Goal: Task Accomplishment & Management: Use online tool/utility

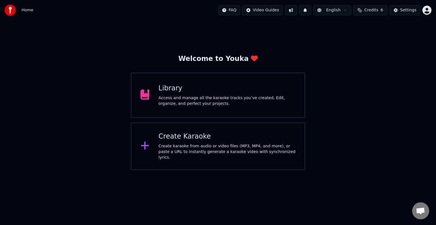
click at [200, 140] on div "Create Karaoke" at bounding box center [226, 136] width 137 height 9
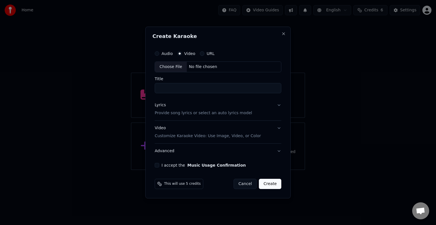
click at [210, 66] on div "No file chosen" at bounding box center [203, 67] width 33 height 6
type input "*****"
click at [278, 105] on button "Lyrics Provide song lyrics or select an auto lyrics model" at bounding box center [218, 109] width 126 height 23
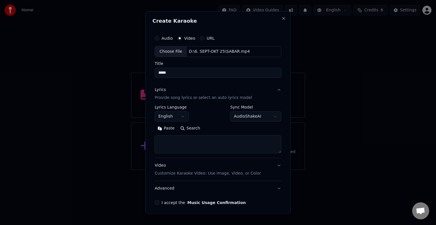
click at [181, 116] on button "English" at bounding box center [172, 116] width 34 height 10
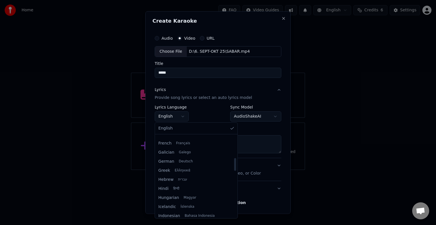
scroll to position [170, 0]
select select "**"
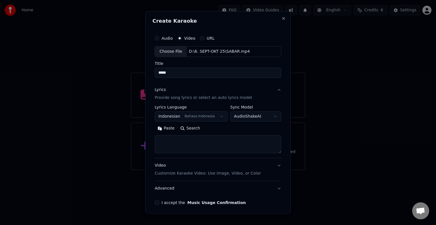
click at [168, 139] on textarea at bounding box center [218, 144] width 126 height 18
paste textarea "**********"
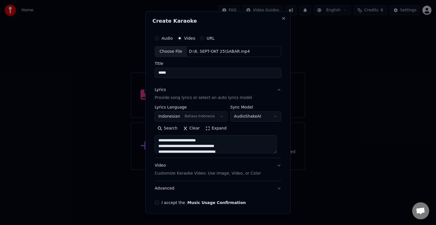
scroll to position [273, 0]
type textarea "**********"
click at [224, 175] on p "Customize Karaoke Video: Use Image, Video, or Color" at bounding box center [208, 174] width 106 height 6
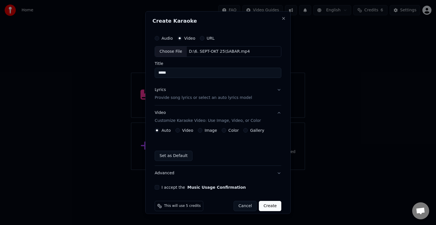
click at [178, 130] on button "Video" at bounding box center [177, 130] width 5 height 5
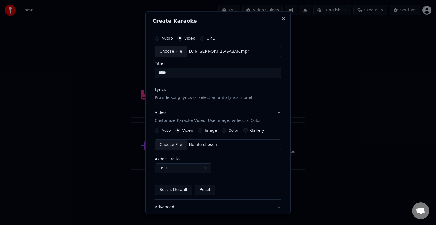
click at [196, 145] on div "No file chosen" at bounding box center [203, 145] width 33 height 6
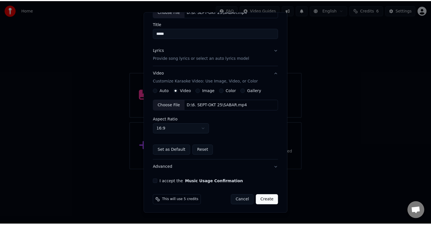
scroll to position [40, 0]
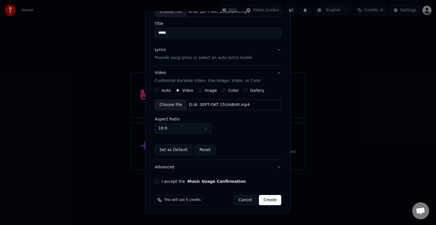
click at [158, 181] on button "I accept the Music Usage Confirmation" at bounding box center [157, 181] width 5 height 5
click at [269, 200] on button "Create" at bounding box center [270, 200] width 22 height 10
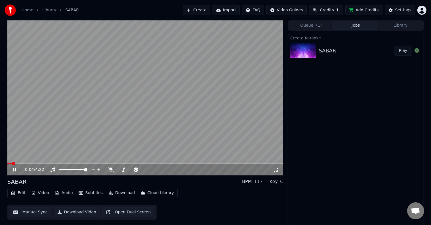
click at [15, 169] on icon at bounding box center [14, 169] width 3 height 3
click at [398, 27] on button "Library" at bounding box center [400, 26] width 45 height 8
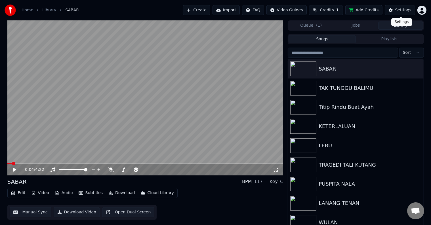
click at [398, 10] on div "Settings" at bounding box center [403, 10] width 16 height 6
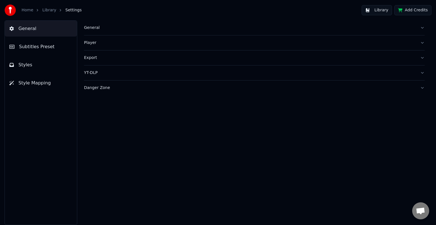
click at [33, 81] on span "Style Mapping" at bounding box center [34, 83] width 32 height 7
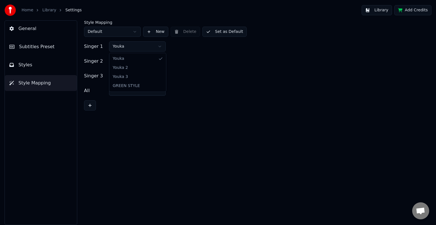
click at [158, 47] on html "Home Library Settings Library Add Credits General Subtitles Preset Styles Style…" at bounding box center [218, 112] width 436 height 225
click at [161, 61] on html "Home Library Settings Library Add Credits General Subtitles Preset Styles Style…" at bounding box center [218, 112] width 436 height 225
click at [225, 28] on button "Set as Default" at bounding box center [224, 32] width 45 height 10
click at [50, 9] on link "Library" at bounding box center [49, 10] width 14 height 6
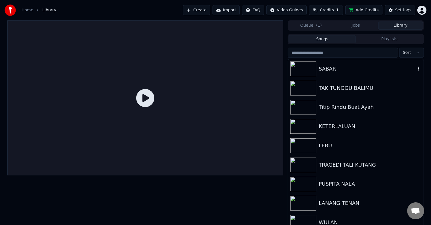
click at [355, 70] on div "SABAR" at bounding box center [366, 69] width 97 height 8
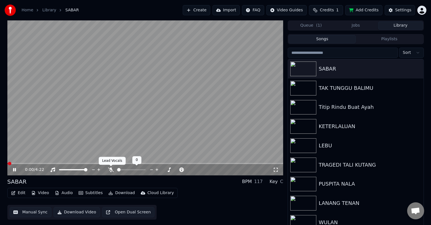
click at [111, 170] on icon at bounding box center [111, 170] width 6 height 5
click at [33, 214] on button "Manual Sync" at bounding box center [31, 212] width 42 height 10
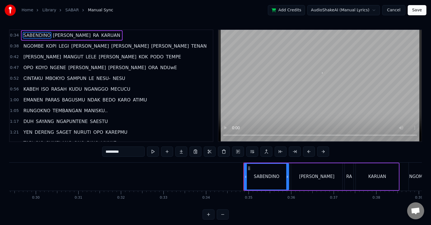
scroll to position [0, 1455]
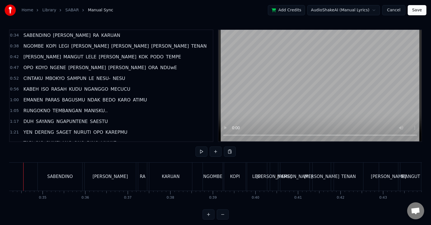
scroll to position [0, 1441]
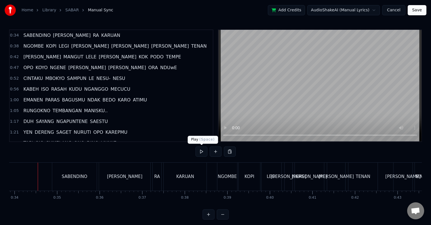
click at [203, 151] on button at bounding box center [201, 152] width 12 height 10
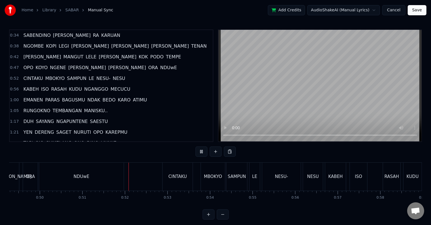
scroll to position [0, 2165]
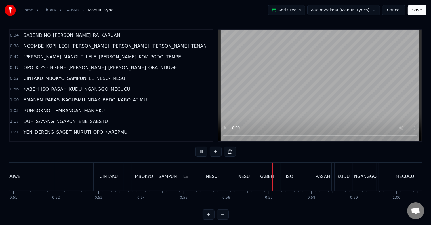
click at [203, 151] on button at bounding box center [201, 152] width 12 height 10
click at [113, 63] on div "OPO KOYO [PERSON_NAME] [PERSON_NAME] NDUwE" at bounding box center [100, 68] width 158 height 10
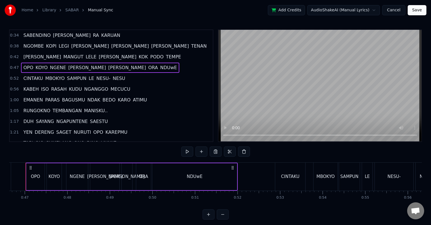
scroll to position [0, 1971]
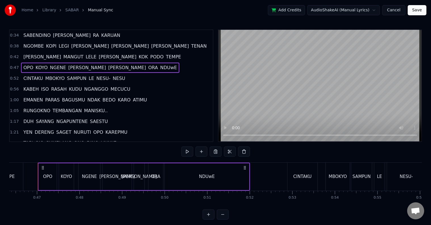
click at [160, 66] on span "NDUwE" at bounding box center [169, 67] width 18 height 7
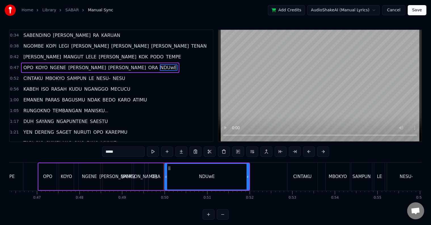
click at [118, 151] on input "*****" at bounding box center [123, 152] width 43 height 10
click at [124, 149] on input "*****" at bounding box center [123, 152] width 43 height 10
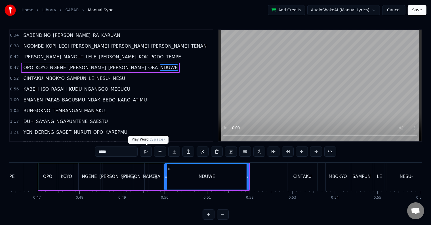
type input "*****"
click at [145, 153] on button at bounding box center [146, 152] width 12 height 10
click at [140, 147] on button at bounding box center [146, 152] width 12 height 10
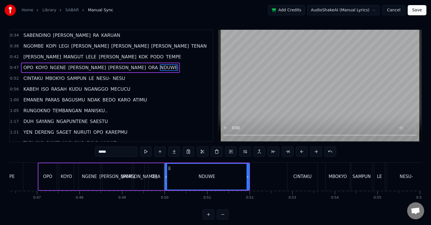
click at [174, 174] on div "NDUWE" at bounding box center [207, 177] width 84 height 26
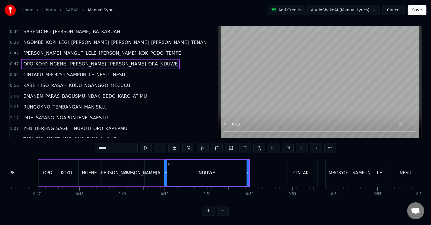
scroll to position [9, 0]
drag, startPoint x: 247, startPoint y: 168, endPoint x: 219, endPoint y: 168, distance: 28.1
click at [219, 171] on icon at bounding box center [219, 173] width 2 height 5
drag, startPoint x: 219, startPoint y: 169, endPoint x: 227, endPoint y: 168, distance: 8.0
click at [227, 171] on icon at bounding box center [227, 173] width 2 height 5
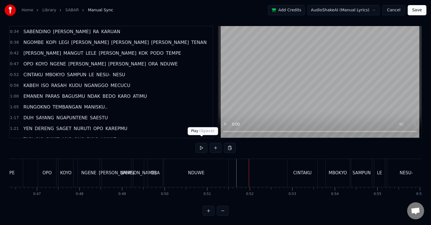
click at [201, 143] on button at bounding box center [201, 148] width 12 height 10
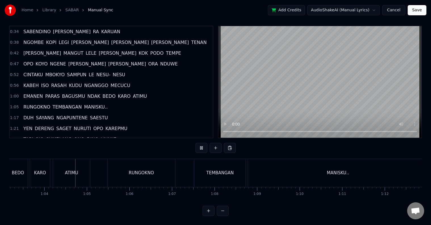
scroll to position [0, 2694]
click at [195, 143] on button at bounding box center [201, 148] width 12 height 10
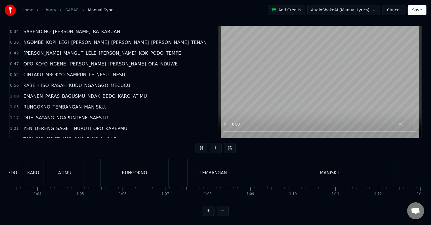
click at [275, 163] on div "MANISKU.." at bounding box center [331, 173] width 180 height 28
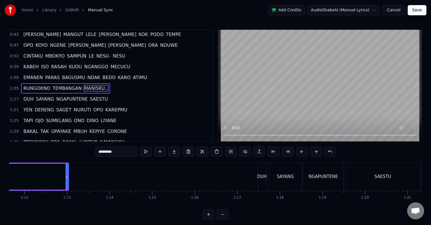
scroll to position [0, 3050]
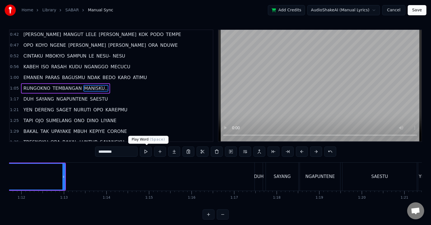
click at [149, 152] on button at bounding box center [146, 152] width 12 height 10
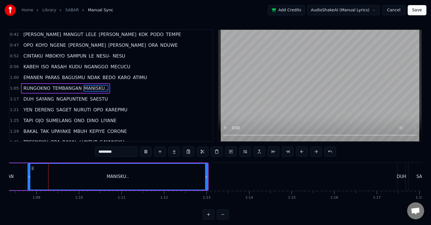
scroll to position [0, 2906]
click at [140, 147] on button at bounding box center [146, 152] width 12 height 10
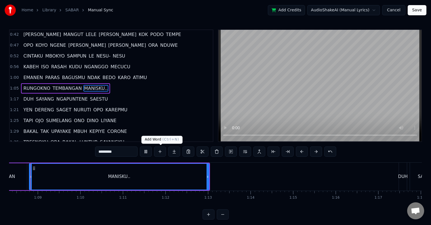
scroll to position [0, 2897]
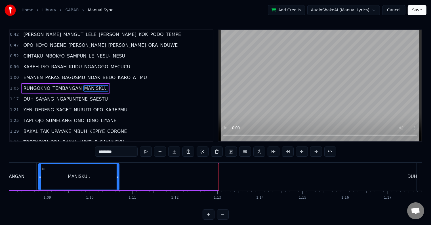
drag, startPoint x: 217, startPoint y: 177, endPoint x: 118, endPoint y: 171, distance: 99.4
click at [118, 171] on div at bounding box center [118, 177] width 2 height 26
click at [140, 147] on button at bounding box center [146, 152] width 12 height 10
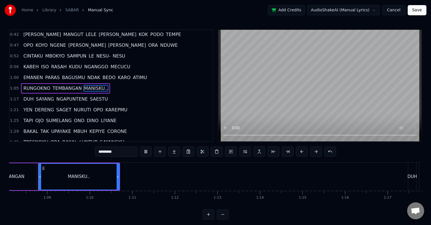
click at [140, 147] on button at bounding box center [146, 152] width 12 height 10
click at [146, 154] on button at bounding box center [146, 152] width 12 height 10
drag, startPoint x: 117, startPoint y: 176, endPoint x: 124, endPoint y: 176, distance: 6.5
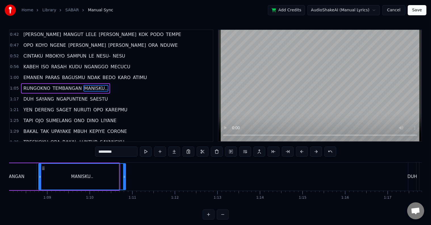
click at [124, 176] on icon at bounding box center [124, 177] width 2 height 5
click at [144, 152] on button at bounding box center [146, 152] width 12 height 10
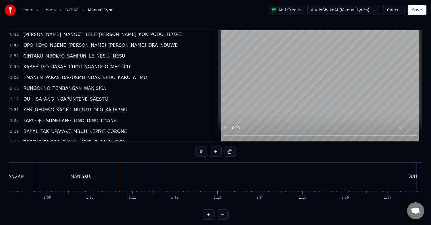
scroll to position [9, 0]
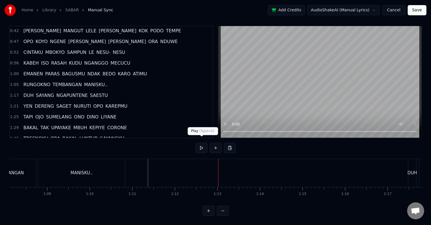
click at [202, 143] on button at bounding box center [201, 148] width 12 height 10
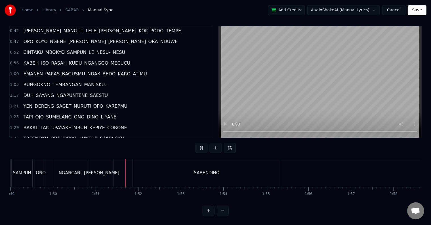
scroll to position [0, 4702]
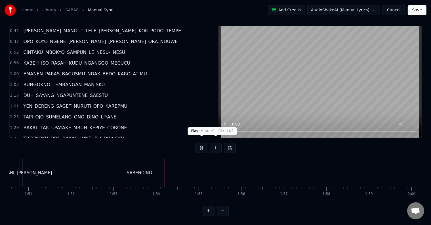
click at [204, 143] on button at bounding box center [201, 148] width 12 height 10
click at [138, 163] on div "SABENDINO" at bounding box center [139, 173] width 148 height 28
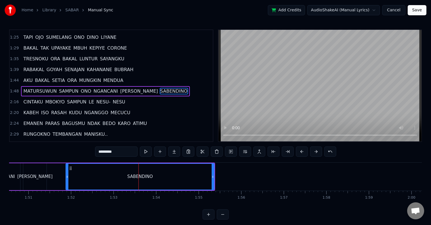
scroll to position [9, 0]
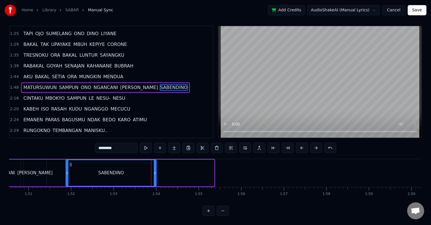
drag, startPoint x: 212, startPoint y: 170, endPoint x: 154, endPoint y: 170, distance: 57.8
click at [154, 170] on div at bounding box center [155, 173] width 2 height 26
click at [144, 168] on div "SABENDINO" at bounding box center [111, 173] width 90 height 26
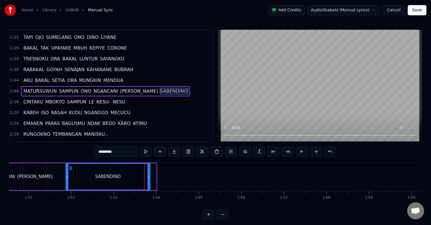
drag, startPoint x: 154, startPoint y: 174, endPoint x: 148, endPoint y: 174, distance: 6.2
click at [148, 174] on div at bounding box center [148, 177] width 2 height 26
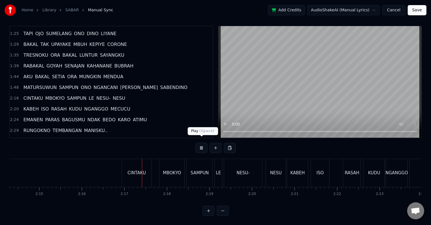
scroll to position [0, 5792]
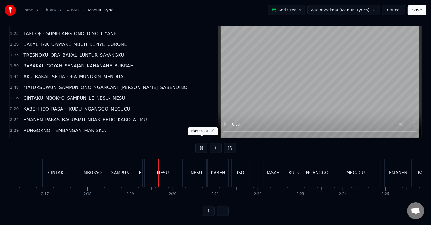
click at [202, 144] on button at bounding box center [201, 148] width 12 height 10
click at [195, 143] on button at bounding box center [201, 148] width 12 height 10
click at [202, 143] on button at bounding box center [201, 148] width 12 height 10
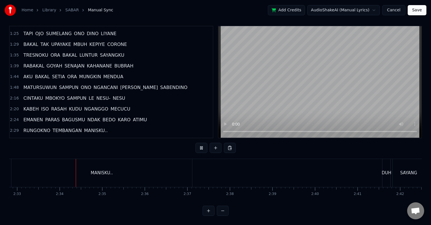
scroll to position [0, 6511]
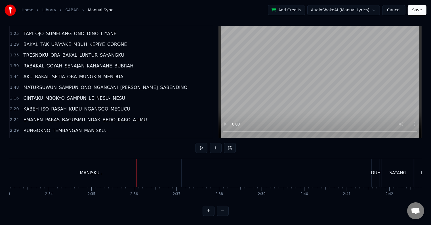
click at [195, 143] on button at bounding box center [201, 148] width 12 height 10
click at [202, 143] on button at bounding box center [201, 148] width 12 height 10
click at [143, 166] on div "MANISKU.." at bounding box center [91, 173] width 181 height 28
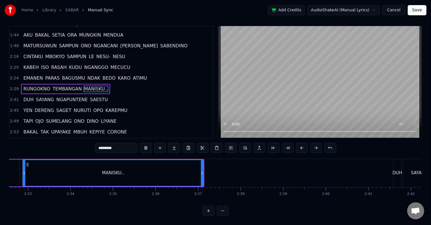
scroll to position [0, 6473]
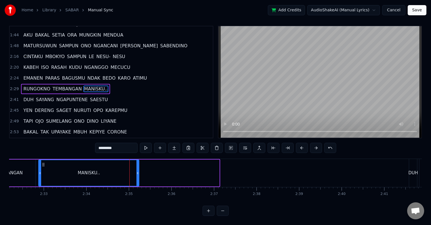
drag, startPoint x: 217, startPoint y: 169, endPoint x: 137, endPoint y: 171, distance: 80.6
click at [137, 171] on div at bounding box center [137, 173] width 2 height 26
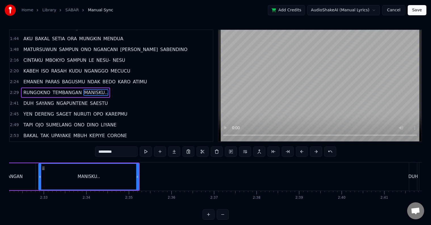
scroll to position [9, 0]
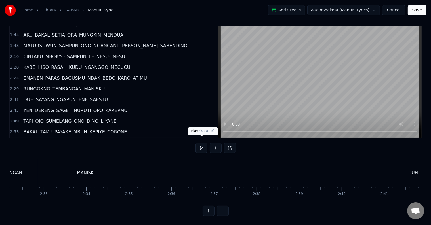
click at [199, 143] on button at bounding box center [201, 148] width 12 height 10
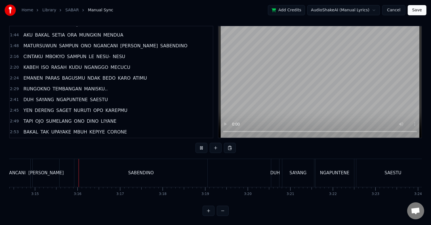
scroll to position [0, 8279]
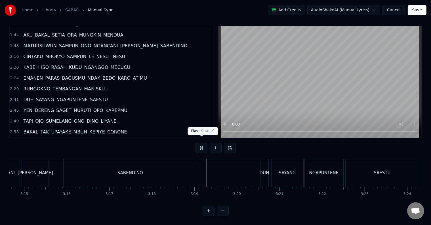
click at [198, 143] on button at bounding box center [201, 148] width 12 height 10
click at [142, 170] on div "SABENDINO" at bounding box center [130, 173] width 26 height 7
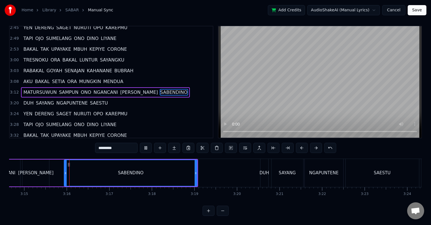
scroll to position [9, 0]
drag, startPoint x: 196, startPoint y: 168, endPoint x: 162, endPoint y: 168, distance: 33.5
click at [162, 171] on icon at bounding box center [162, 173] width 2 height 5
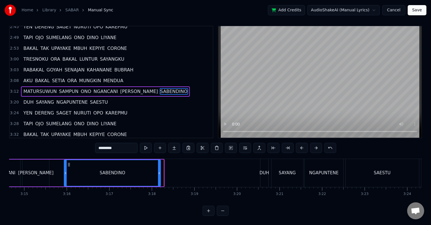
drag, startPoint x: 162, startPoint y: 167, endPoint x: 159, endPoint y: 167, distance: 3.4
click at [159, 171] on icon at bounding box center [159, 173] width 2 height 5
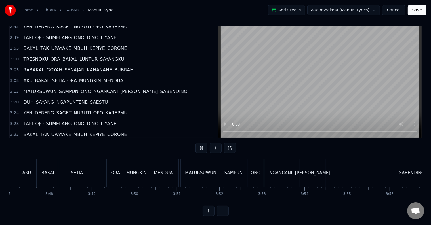
scroll to position [0, 9726]
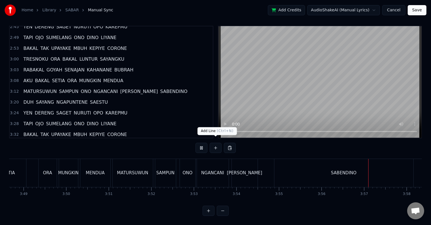
click at [213, 144] on button at bounding box center [216, 148] width 12 height 10
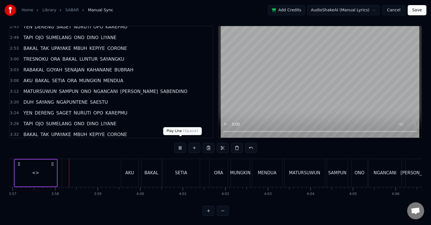
scroll to position [0, 10088]
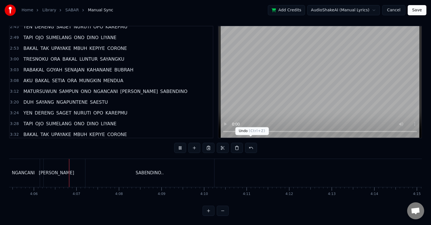
click at [250, 145] on button at bounding box center [251, 148] width 12 height 10
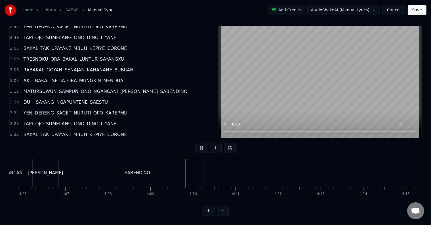
click at [155, 165] on div "SABENDINO.." at bounding box center [138, 173] width 129 height 28
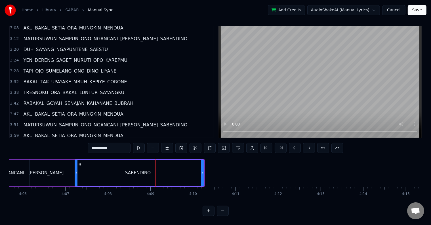
scroll to position [285, 0]
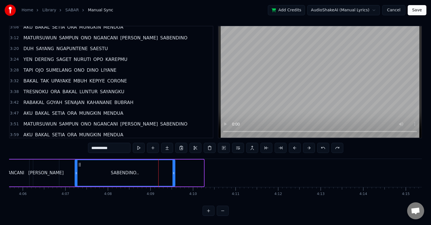
drag, startPoint x: 201, startPoint y: 169, endPoint x: 173, endPoint y: 169, distance: 28.6
click at [173, 171] on icon at bounding box center [173, 173] width 2 height 5
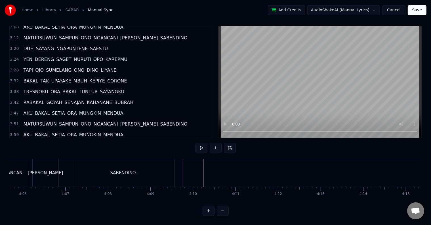
click at [411, 13] on button "Save" at bounding box center [416, 10] width 19 height 10
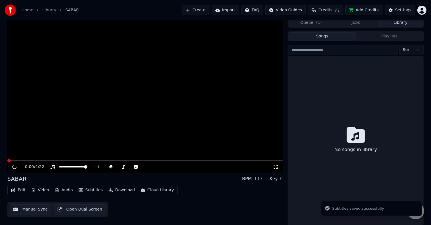
scroll to position [3, 0]
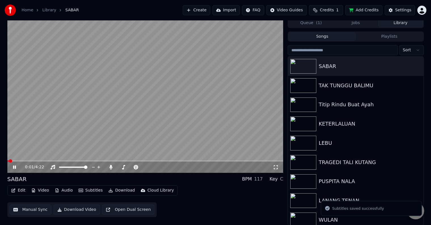
click at [81, 210] on button "Download Video" at bounding box center [77, 210] width 46 height 10
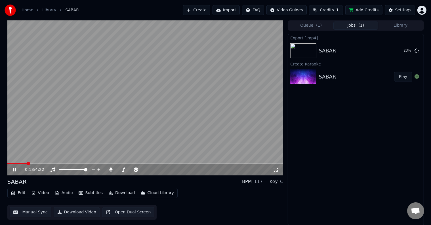
click at [12, 169] on icon at bounding box center [18, 170] width 13 height 5
click at [402, 11] on div "Settings" at bounding box center [403, 10] width 16 height 6
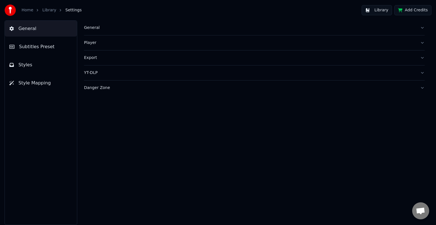
click at [45, 82] on span "Style Mapping" at bounding box center [34, 83] width 32 height 7
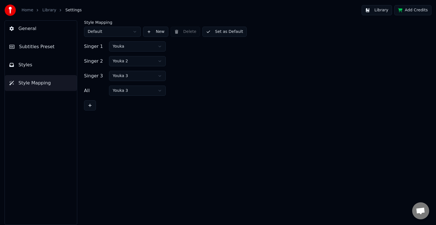
click at [159, 45] on html "Home Library Settings Library Add Credits General Subtitles Preset Styles Style…" at bounding box center [218, 112] width 436 height 225
click at [156, 61] on html "Home Library Settings Library Add Credits General Subtitles Preset Styles Style…" at bounding box center [218, 112] width 436 height 225
click at [159, 77] on html "Home Library Settings Library Add Credits General Subtitles Preset Styles Style…" at bounding box center [218, 112] width 436 height 225
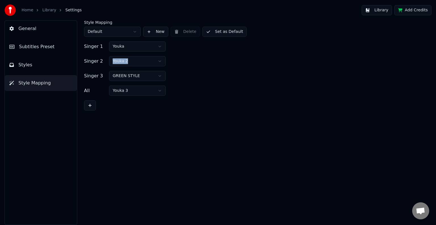
click at [227, 32] on button "Set as Default" at bounding box center [224, 32] width 45 height 10
click at [10, 10] on img at bounding box center [10, 10] width 11 height 11
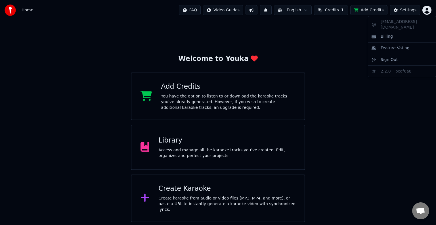
click at [426, 10] on html "Home FAQ Video Guides English Credits 1 Add Credits Settings Welcome to Youka A…" at bounding box center [218, 111] width 436 height 222
click at [397, 55] on div "Sign Out" at bounding box center [401, 59] width 65 height 9
